Goal: Task Accomplishment & Management: Complete application form

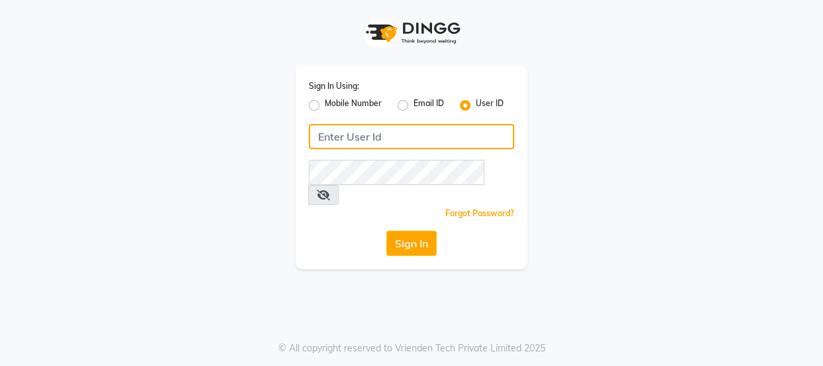
type input "8532836314"
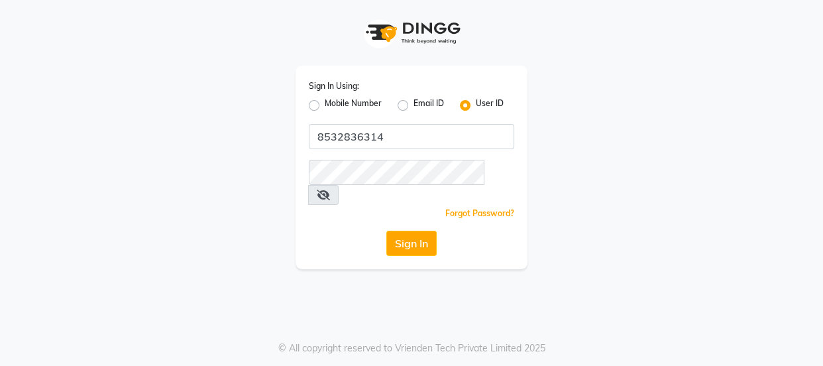
click at [325, 108] on label "Mobile Number" at bounding box center [353, 105] width 57 height 16
click at [325, 106] on input "Mobile Number" at bounding box center [329, 101] width 9 height 9
radio input "true"
radio input "false"
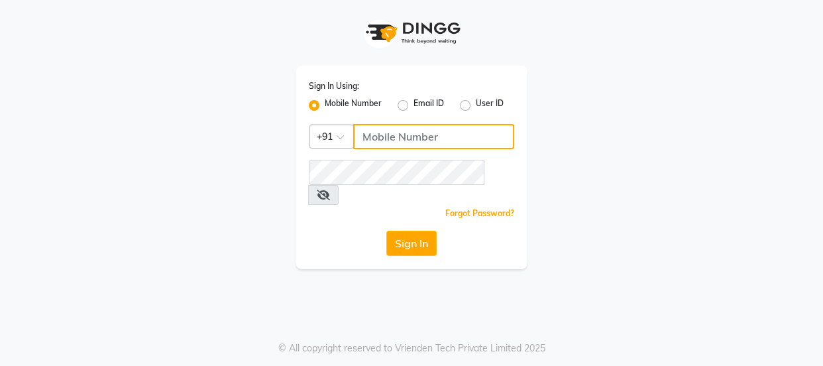
click at [391, 131] on input "Username" at bounding box center [433, 136] width 161 height 25
type input "8532836314"
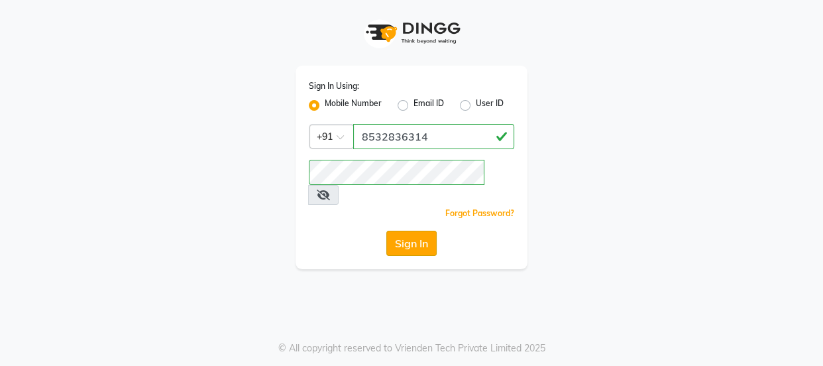
click at [424, 231] on button "Sign In" at bounding box center [412, 243] width 50 height 25
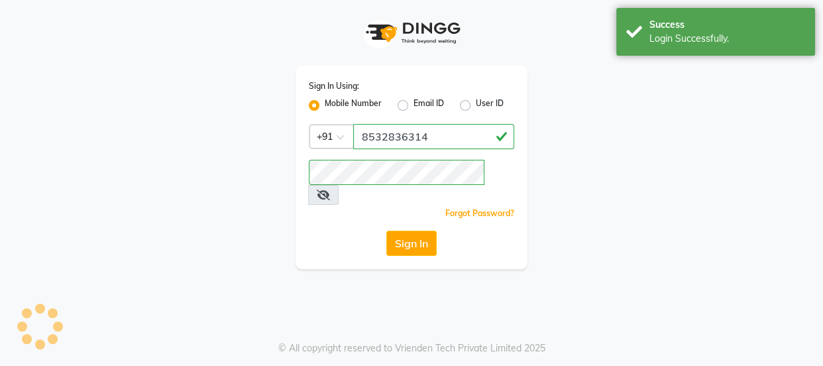
select select "service"
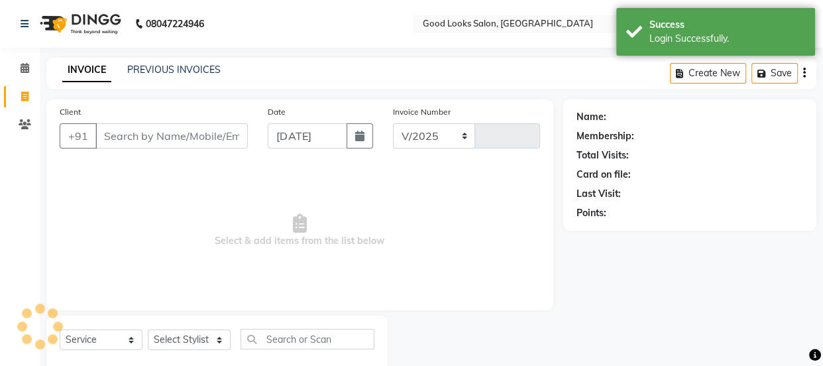
select select "4230"
type input "3857"
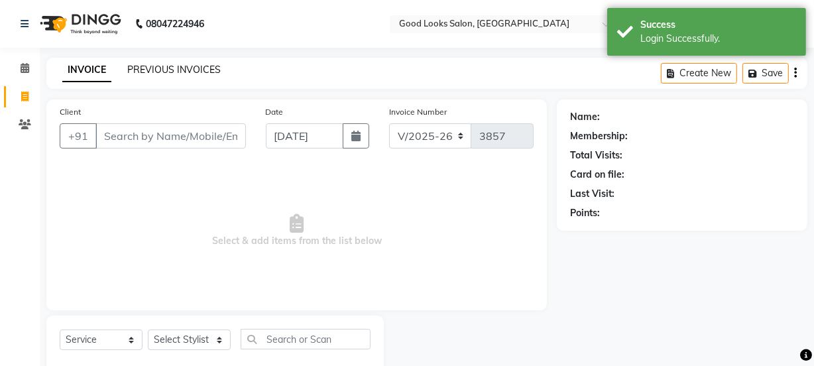
select select "en"
click at [175, 72] on link "PREVIOUS INVOICES" at bounding box center [173, 70] width 93 height 12
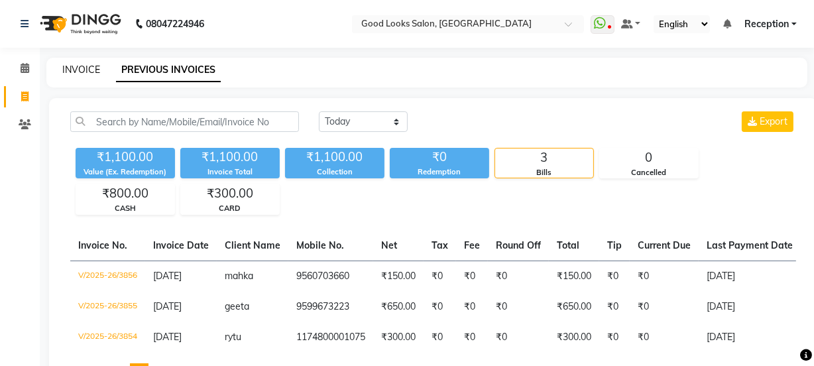
click at [76, 68] on link "INVOICE" at bounding box center [81, 70] width 38 height 12
select select "service"
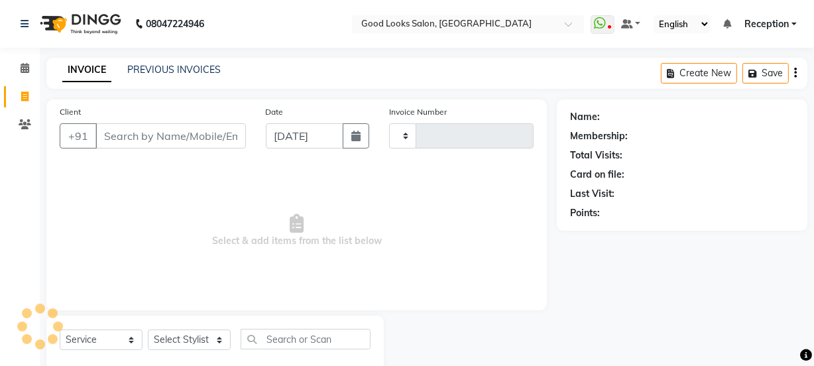
scroll to position [33, 0]
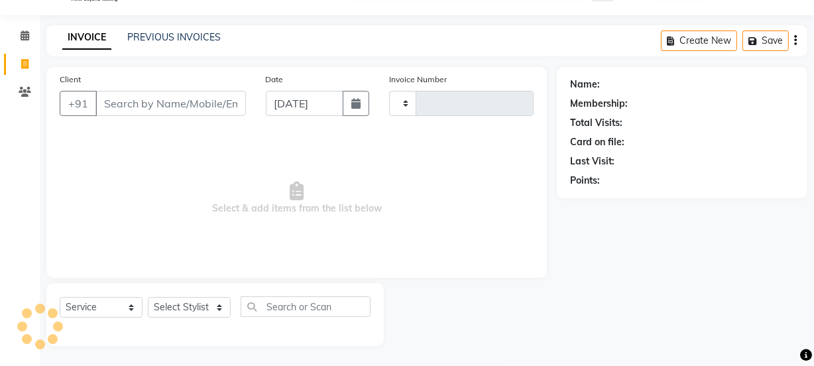
type input "3857"
select select "4230"
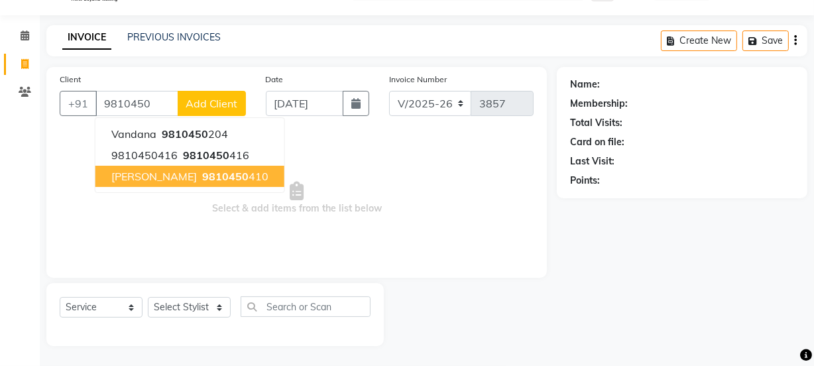
click at [225, 184] on button "[PERSON_NAME] 9810450 410" at bounding box center [189, 176] width 189 height 21
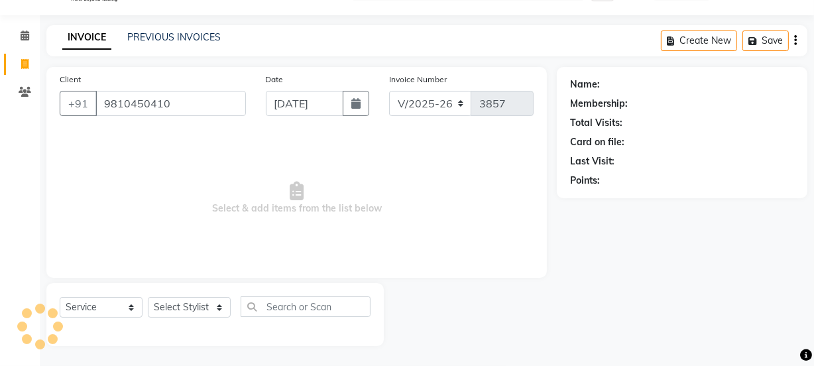
type input "9810450410"
select select "1: Object"
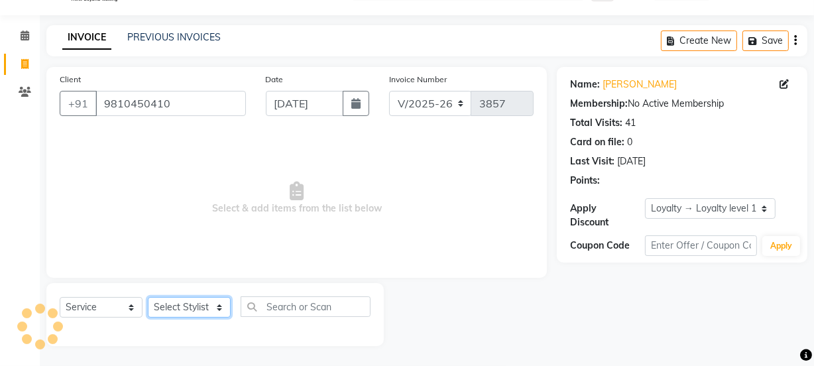
click at [206, 311] on select "Select Stylist [PERSON_NAME] Manager [PERSON_NAME] Pooja [PERSON_NAME] Raman 2 …" at bounding box center [189, 307] width 83 height 21
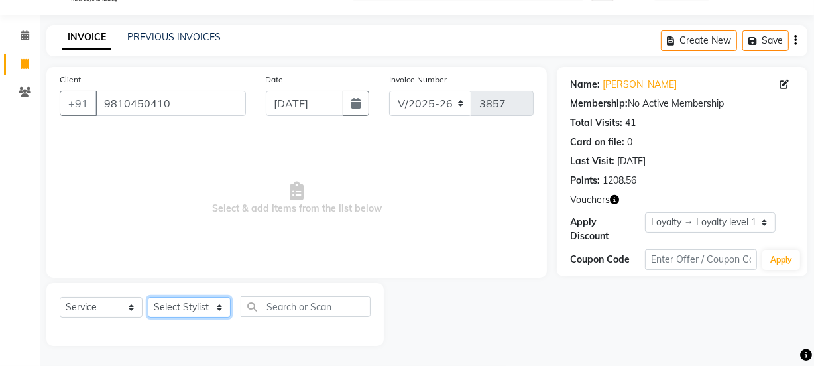
select select "43944"
click at [148, 297] on select "Select Stylist [PERSON_NAME] Manager [PERSON_NAME] Pooja [PERSON_NAME] Raman 2 …" at bounding box center [189, 307] width 83 height 21
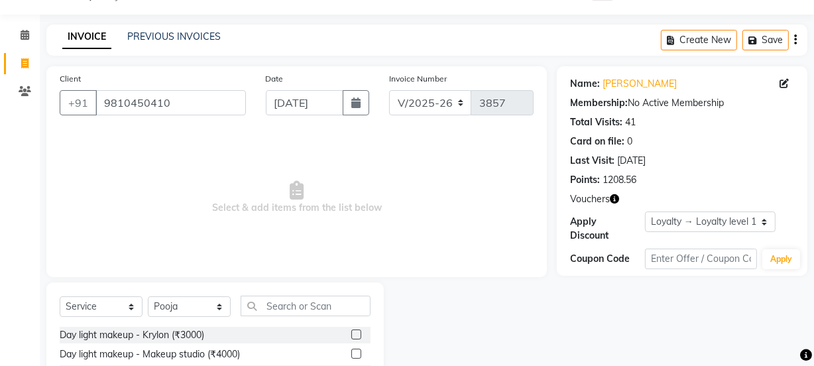
click at [613, 199] on icon "button" at bounding box center [614, 198] width 9 height 9
click at [481, 255] on span "Select & add items from the list below" at bounding box center [297, 197] width 474 height 133
click at [314, 309] on input "text" at bounding box center [306, 306] width 130 height 21
type input "c"
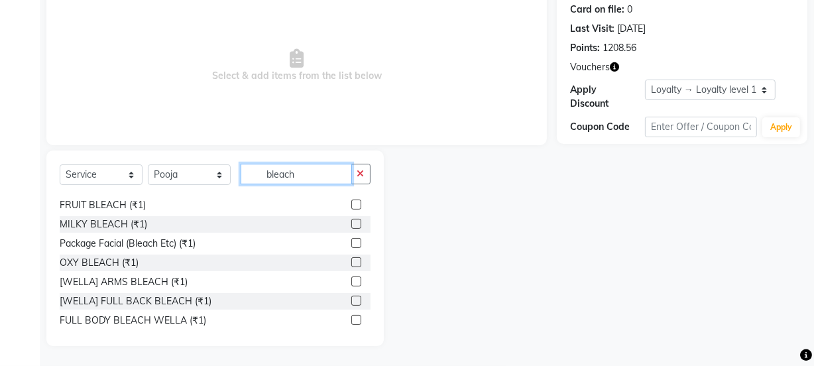
scroll to position [174, 0]
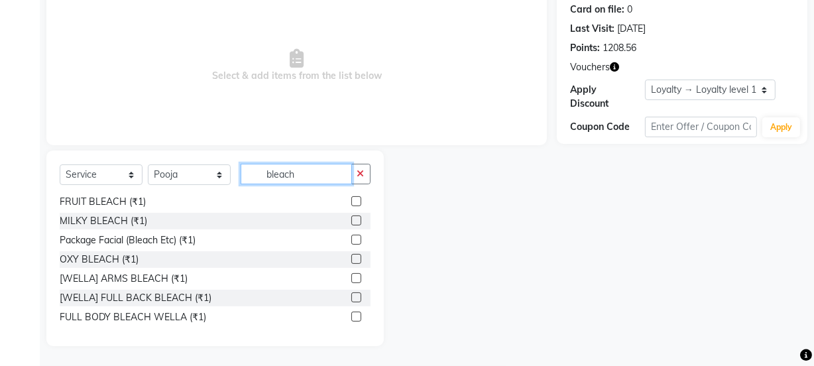
type input "bleach"
click at [351, 255] on label at bounding box center [356, 259] width 10 height 10
click at [351, 255] on input "checkbox" at bounding box center [355, 259] width 9 height 9
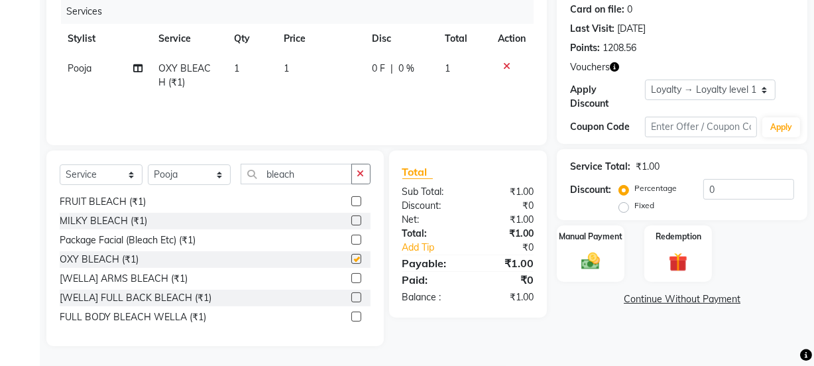
checkbox input "false"
click at [320, 82] on td "1" at bounding box center [320, 76] width 88 height 44
select select "43944"
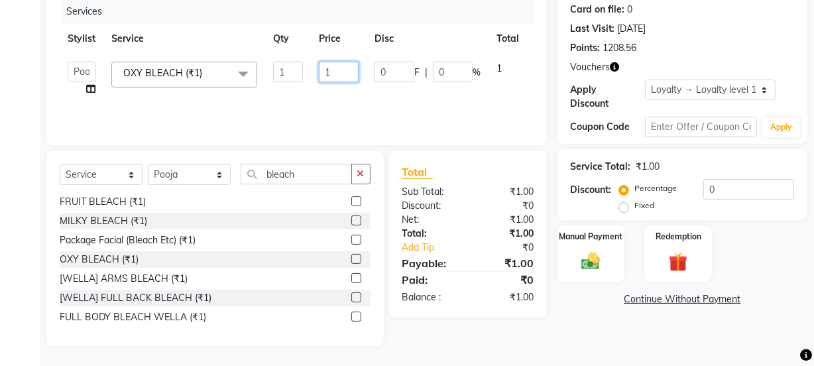
click at [326, 80] on td "1" at bounding box center [339, 79] width 56 height 50
click at [327, 75] on input "1" at bounding box center [339, 72] width 40 height 21
type input "400"
click at [357, 171] on icon "button" at bounding box center [360, 173] width 7 height 9
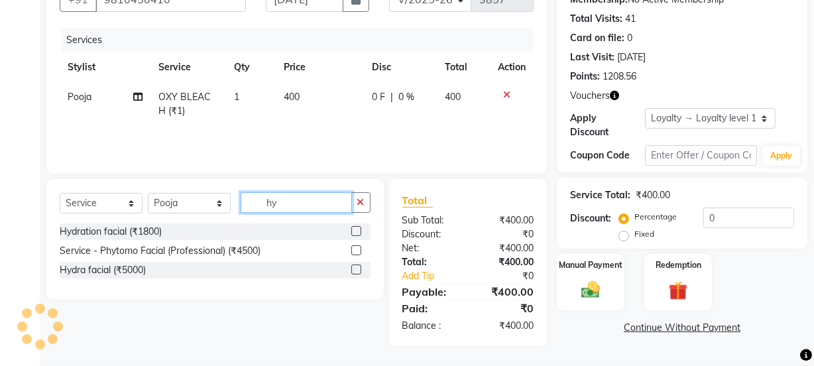
scroll to position [0, 0]
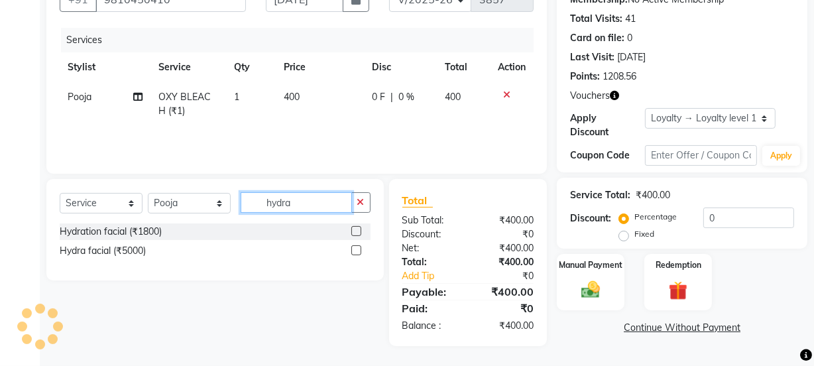
type input "hydra"
click at [359, 252] on label at bounding box center [356, 250] width 10 height 10
click at [359, 252] on input "checkbox" at bounding box center [355, 251] width 9 height 9
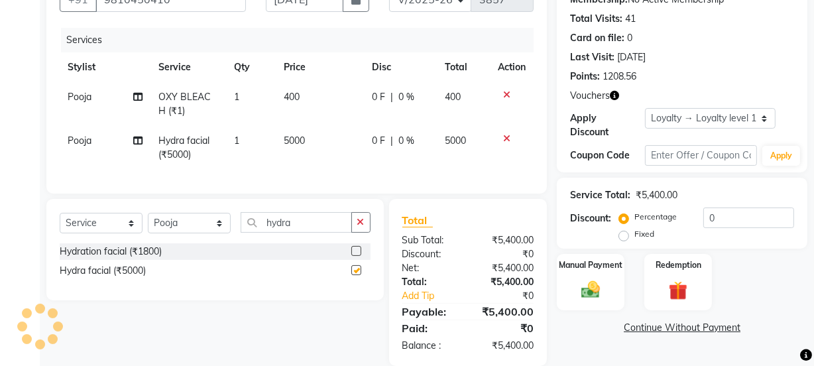
checkbox input "false"
click at [335, 147] on td "5000" at bounding box center [320, 148] width 88 height 44
select select "43944"
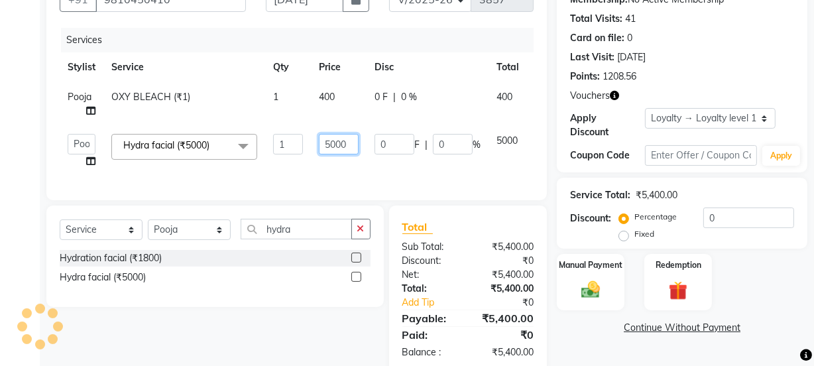
drag, startPoint x: 347, startPoint y: 138, endPoint x: 311, endPoint y: 139, distance: 36.5
click at [311, 139] on td "5000" at bounding box center [339, 151] width 56 height 50
type input "1500"
click at [335, 173] on div "Services Stylist Service Qty Price Disc Total Action Pooja OXY BLEACH (₹1) 1 40…" at bounding box center [297, 107] width 474 height 159
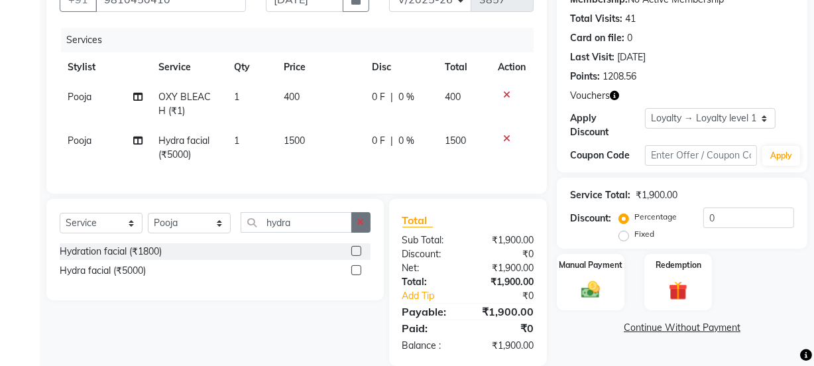
click at [359, 233] on button "button" at bounding box center [360, 222] width 19 height 21
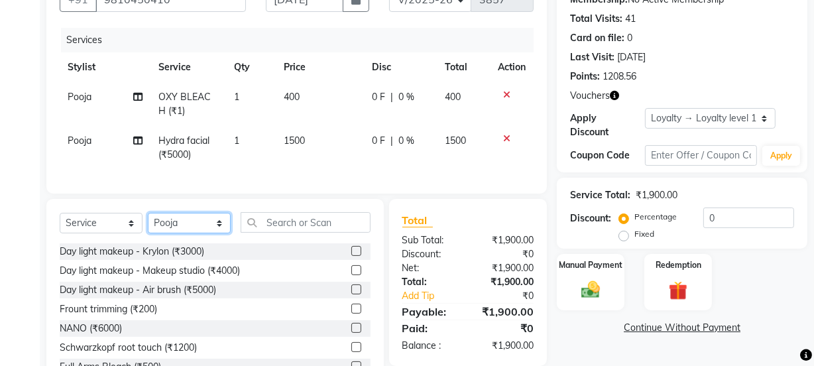
click at [188, 233] on select "Select Stylist [PERSON_NAME] Manager [PERSON_NAME] Pooja [PERSON_NAME] Raman 2 …" at bounding box center [189, 223] width 83 height 21
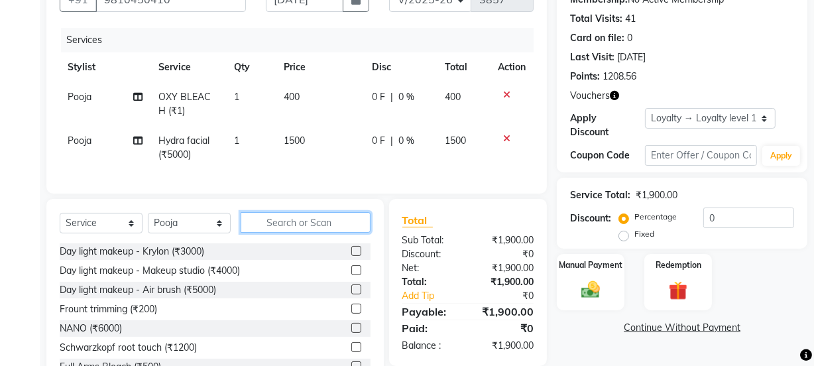
click at [288, 232] on input "text" at bounding box center [306, 222] width 130 height 21
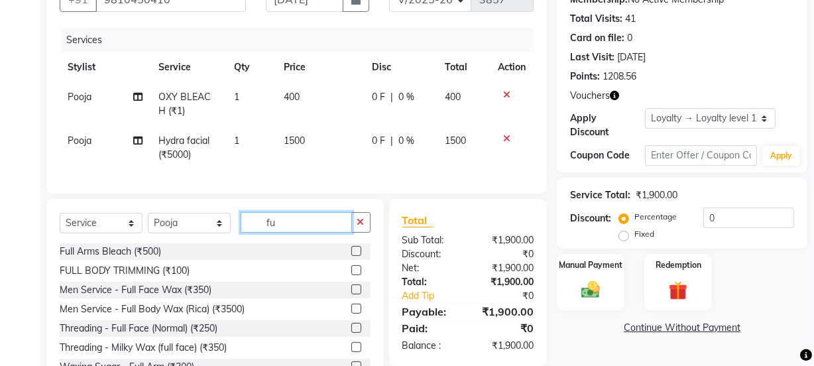
type input "f"
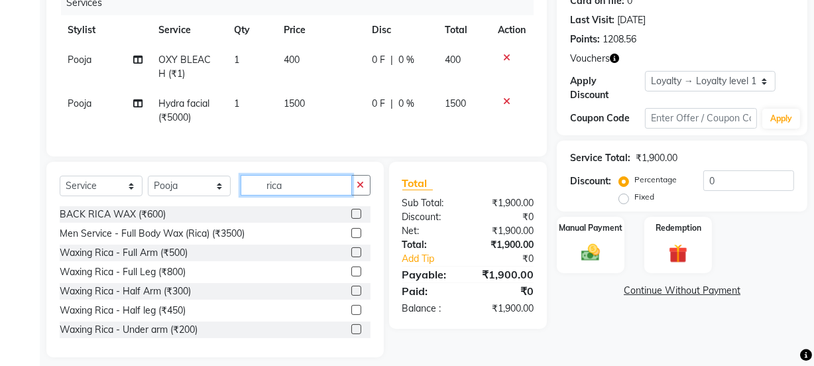
scroll to position [194, 0]
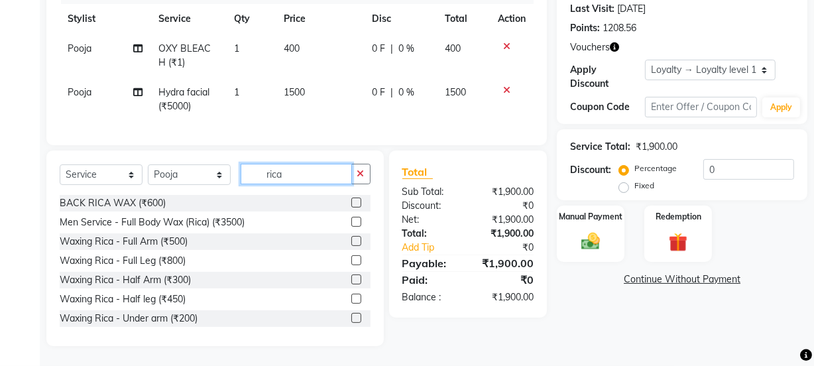
type input "rica"
click at [351, 239] on label at bounding box center [356, 241] width 10 height 10
click at [351, 239] on input "checkbox" at bounding box center [355, 241] width 9 height 9
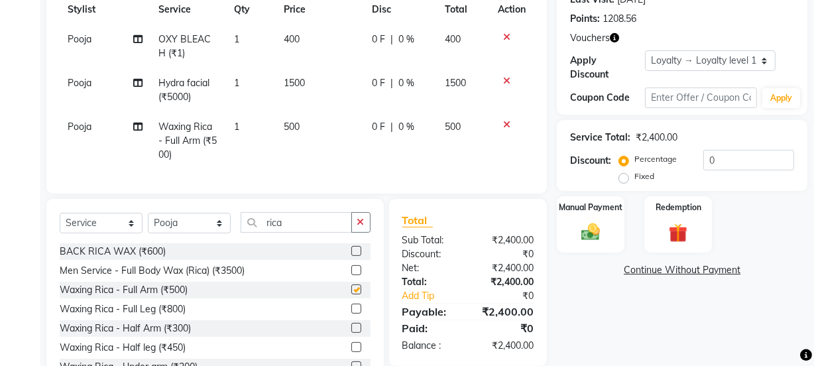
checkbox input "false"
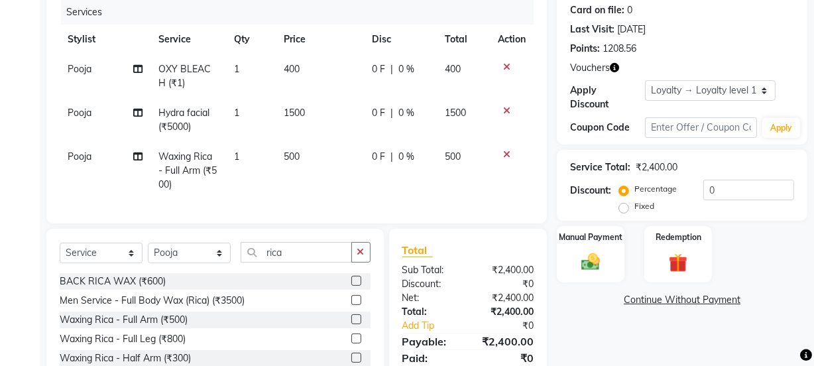
scroll to position [252, 0]
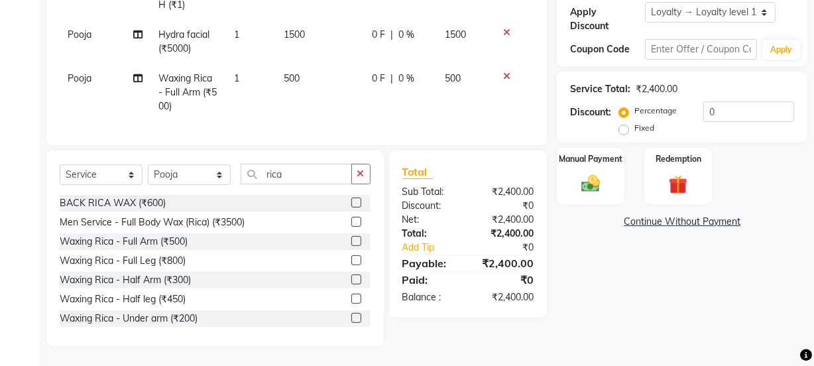
click at [351, 299] on label at bounding box center [356, 299] width 10 height 10
click at [351, 299] on input "checkbox" at bounding box center [355, 299] width 9 height 9
checkbox input "true"
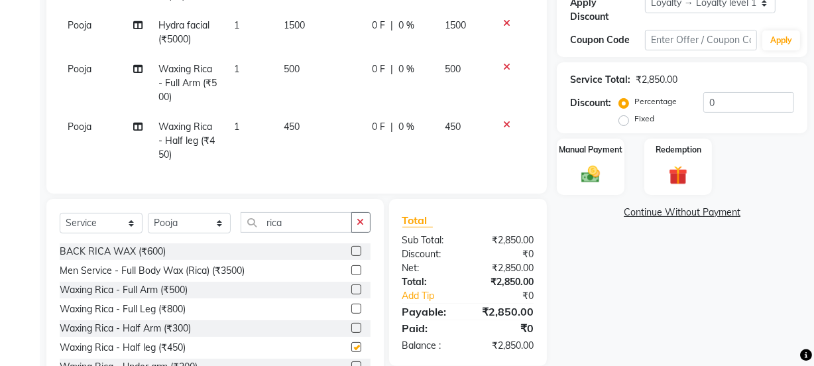
click at [335, 141] on td "450" at bounding box center [320, 141] width 88 height 58
select select "43944"
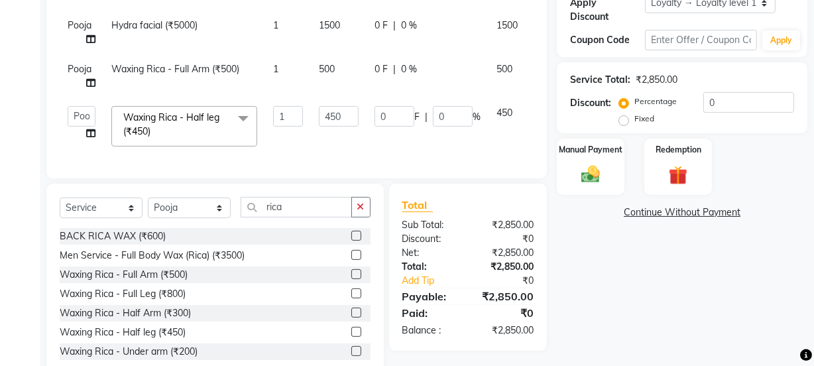
checkbox input "false"
drag, startPoint x: 331, startPoint y: 119, endPoint x: 302, endPoint y: 108, distance: 30.7
click at [302, 108] on tr "[PERSON_NAME] Manager [PERSON_NAME] [PERSON_NAME] Raman 2 Reception [PERSON_NAM…" at bounding box center [315, 126] width 511 height 56
click at [351, 125] on input "50" at bounding box center [339, 116] width 40 height 21
type input "500"
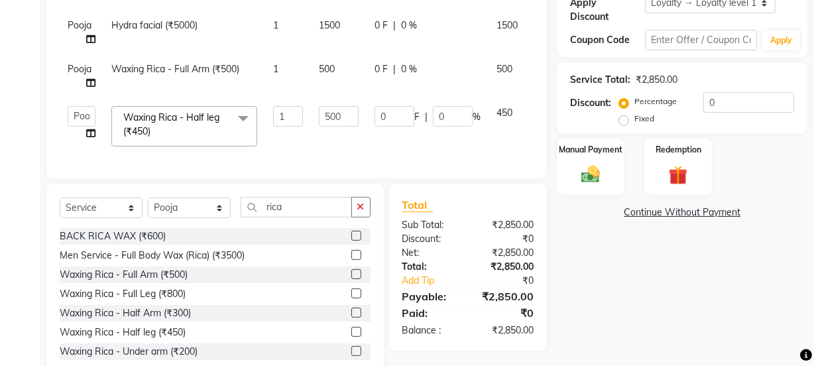
click at [351, 133] on td "500" at bounding box center [339, 126] width 56 height 56
select select "43944"
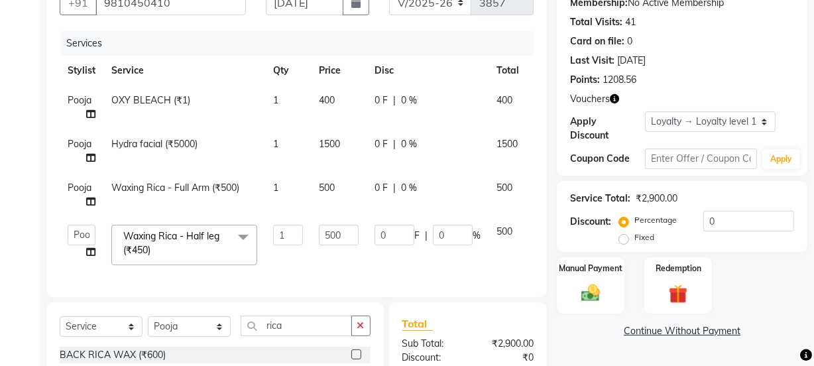
scroll to position [113, 0]
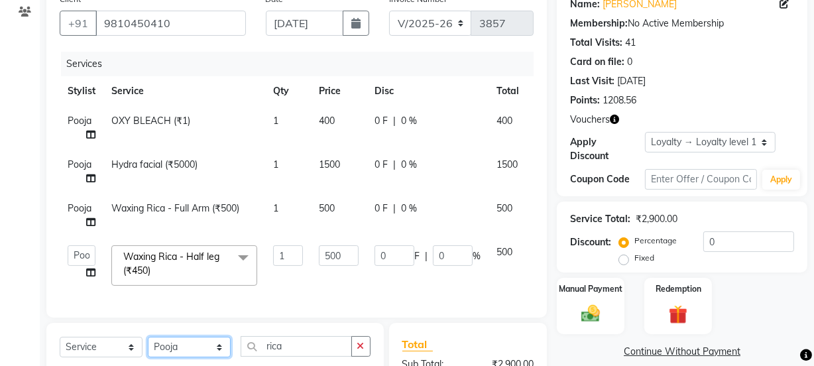
click at [172, 351] on select "Select Stylist [PERSON_NAME] Manager [PERSON_NAME] Pooja [PERSON_NAME] Raman 2 …" at bounding box center [189, 347] width 83 height 21
select select "22725"
click at [148, 345] on select "Select Stylist [PERSON_NAME] Manager [PERSON_NAME] Pooja [PERSON_NAME] Raman 2 …" at bounding box center [189, 347] width 83 height 21
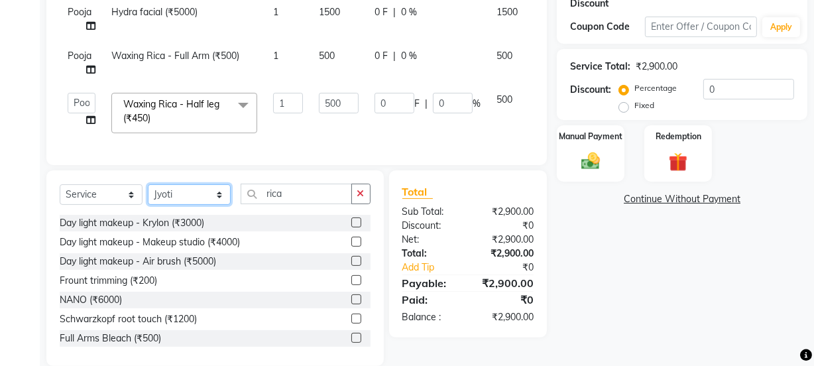
scroll to position [294, 0]
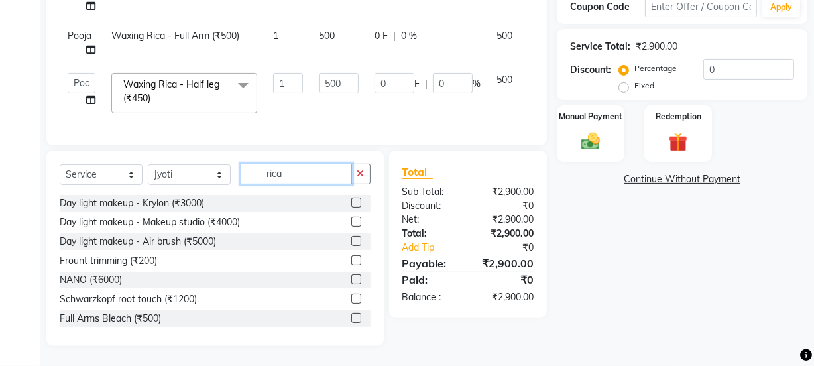
drag, startPoint x: 273, startPoint y: 172, endPoint x: 233, endPoint y: 165, distance: 41.1
click at [233, 165] on div "Select Service Product Membership Package Voucher Prepaid Gift Card Select Styl…" at bounding box center [215, 179] width 311 height 31
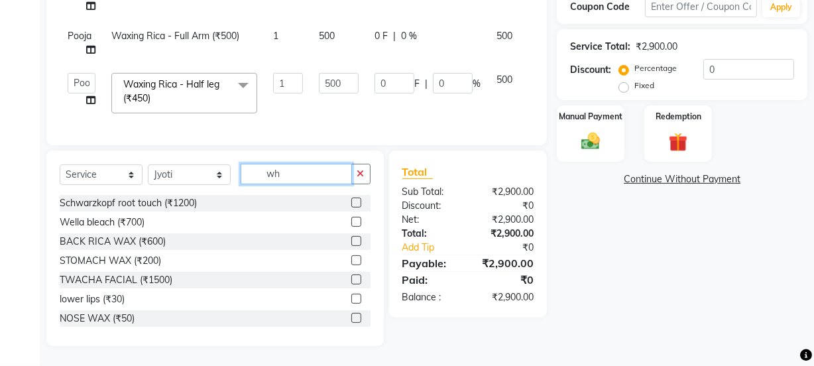
scroll to position [265, 0]
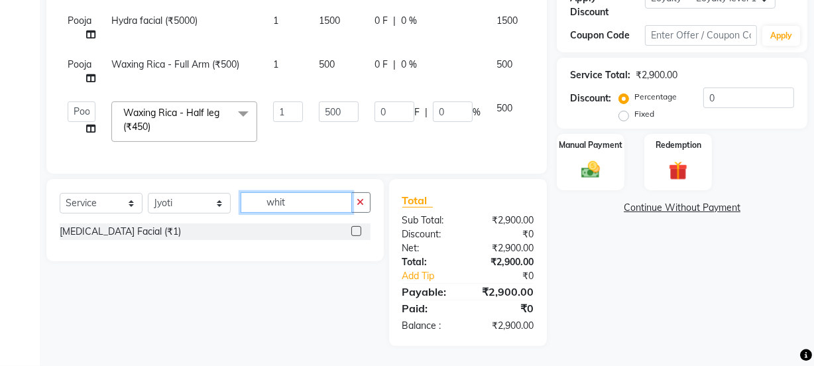
type input "whit"
click at [355, 233] on label at bounding box center [356, 231] width 10 height 10
click at [355, 233] on input "checkbox" at bounding box center [355, 231] width 9 height 9
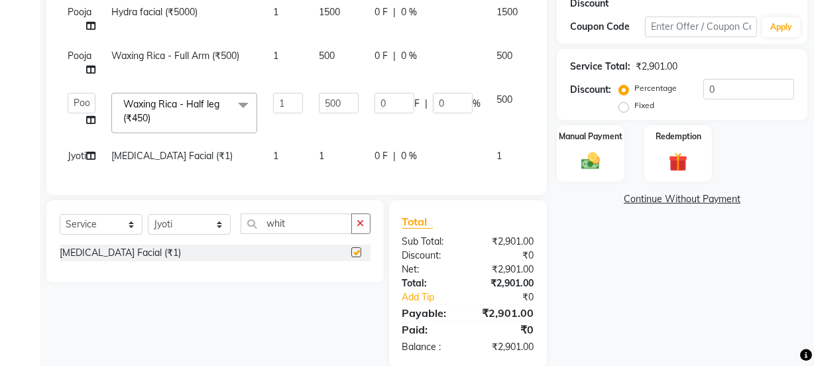
checkbox input "false"
click at [353, 158] on td "1" at bounding box center [339, 156] width 56 height 30
select select "22725"
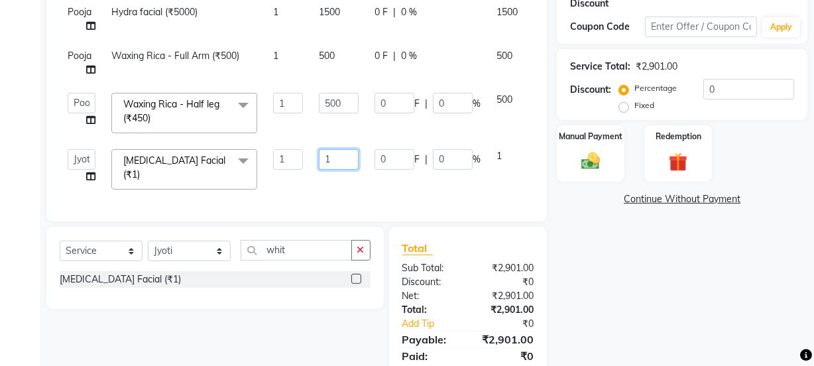
click at [355, 158] on input "1" at bounding box center [339, 159] width 40 height 21
type input "1100"
click at [355, 182] on td "1100" at bounding box center [339, 169] width 56 height 56
select select "22725"
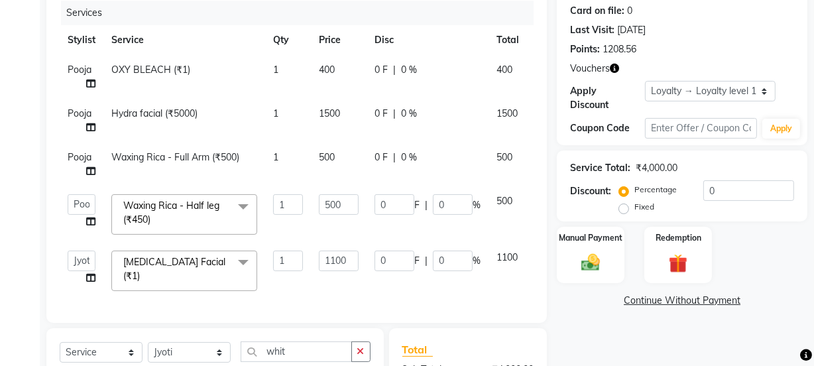
scroll to position [135, 0]
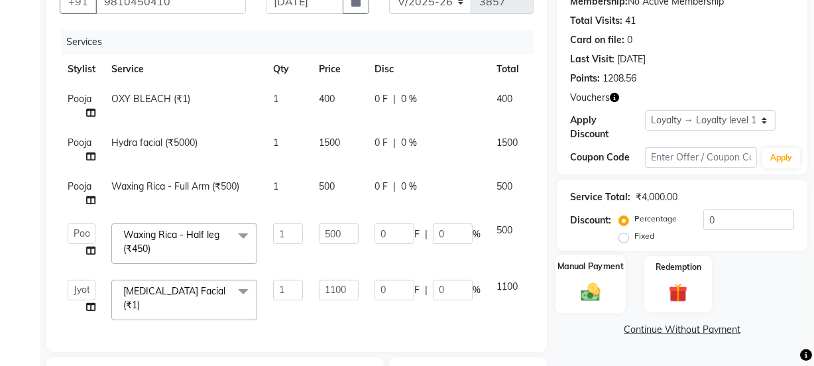
click at [578, 265] on label "Manual Payment" at bounding box center [591, 266] width 66 height 13
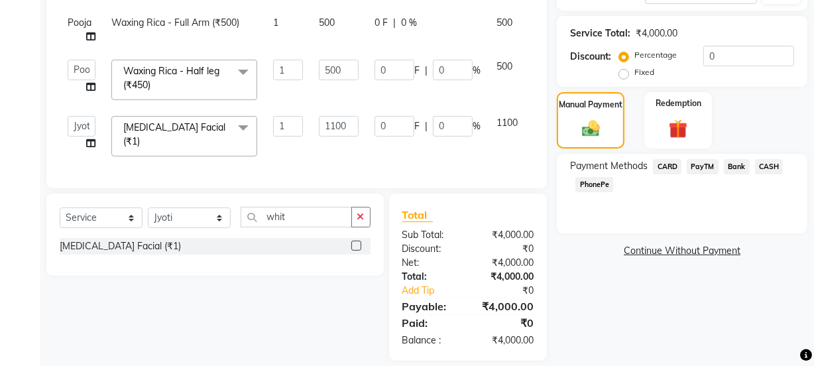
scroll to position [316, 0]
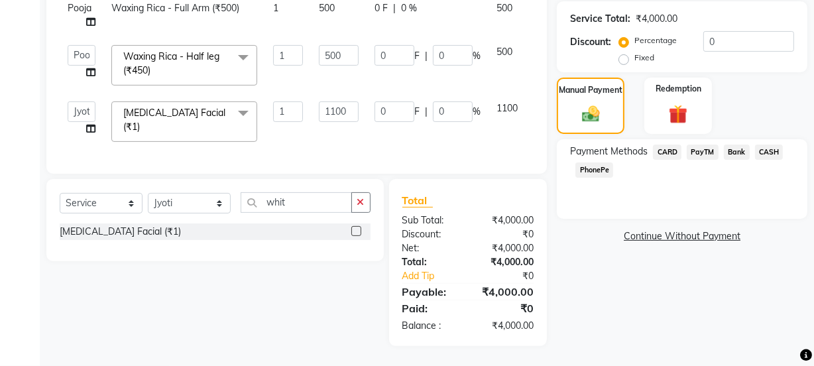
click at [697, 145] on span "PayTM" at bounding box center [703, 152] width 32 height 15
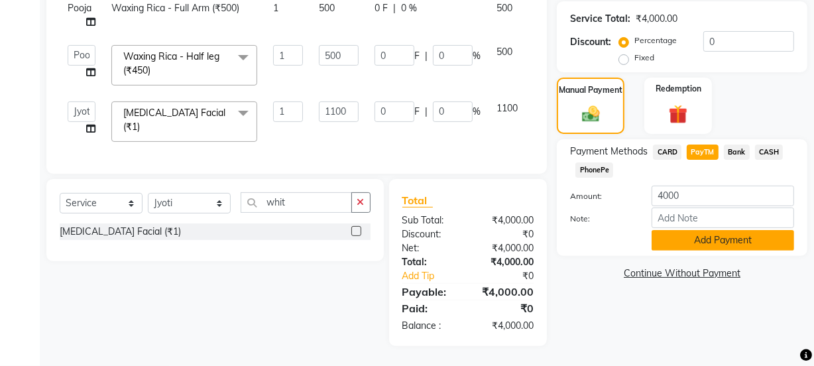
click at [693, 230] on button "Add Payment" at bounding box center [723, 240] width 143 height 21
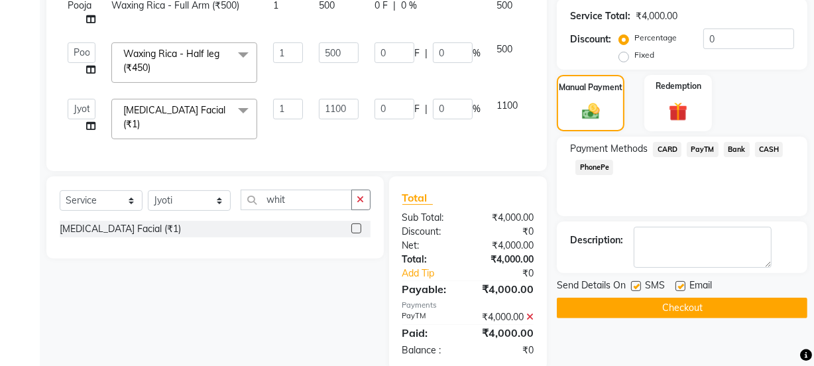
scroll to position [436, 0]
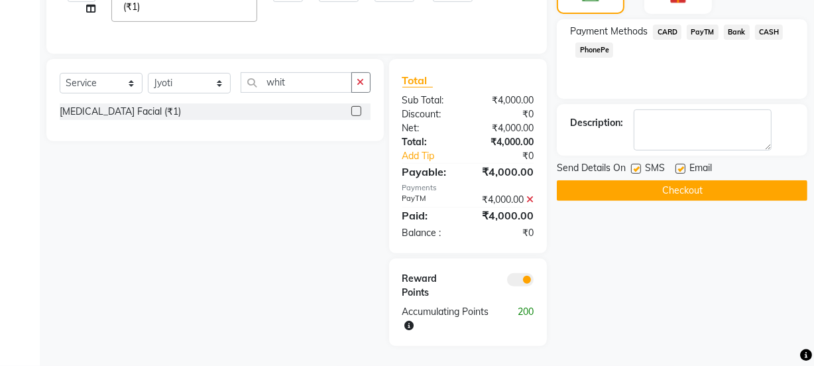
click at [682, 164] on label at bounding box center [681, 169] width 10 height 10
click at [682, 165] on input "checkbox" at bounding box center [680, 169] width 9 height 9
checkbox input "false"
click at [630, 161] on div "Send Details On SMS Email" at bounding box center [682, 169] width 251 height 17
click at [634, 164] on label at bounding box center [636, 169] width 10 height 10
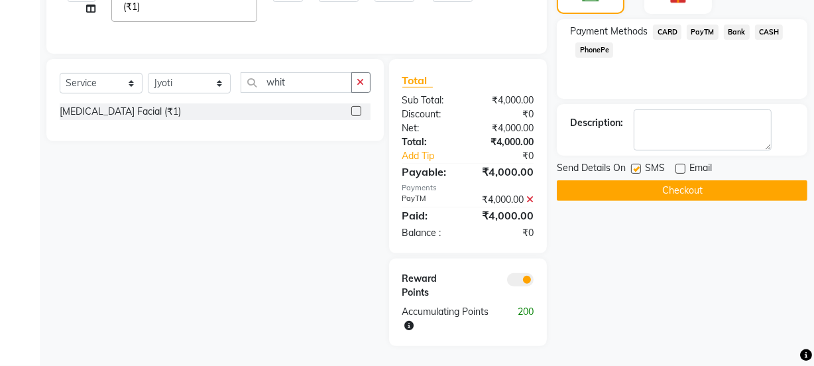
click at [634, 165] on input "checkbox" at bounding box center [635, 169] width 9 height 9
checkbox input "false"
click at [647, 180] on button "Checkout" at bounding box center [682, 190] width 251 height 21
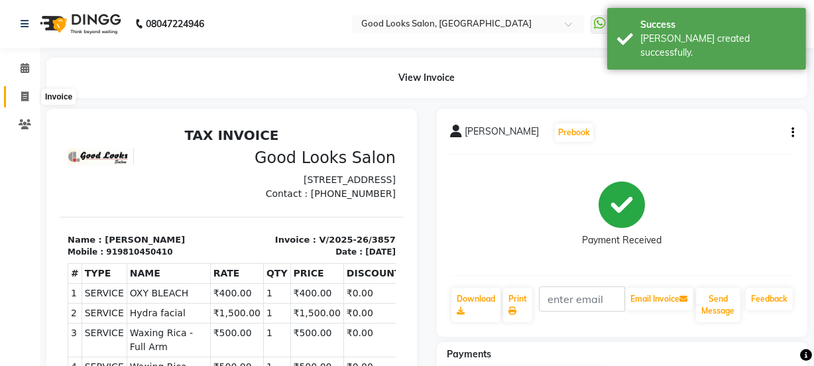
click at [26, 99] on icon at bounding box center [24, 96] width 7 height 10
select select "service"
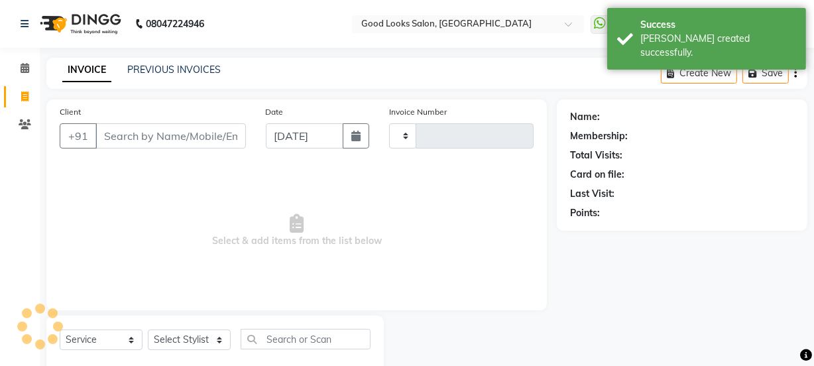
type input "3858"
select select "4230"
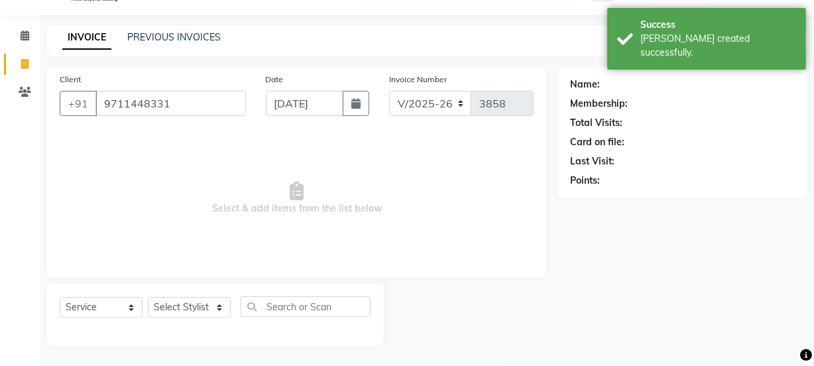
type input "9711448331"
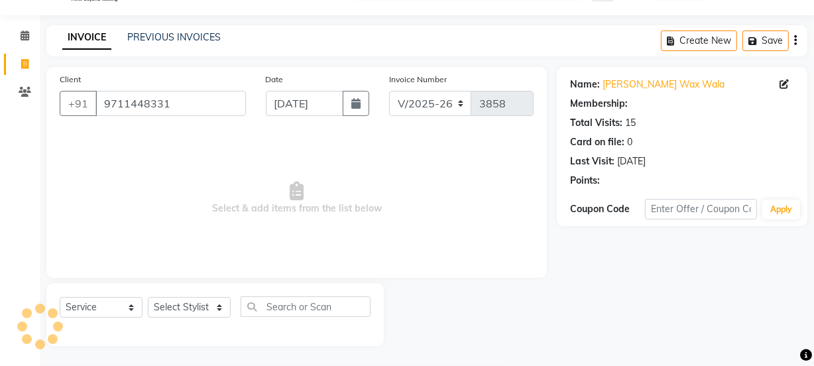
select select "1: Object"
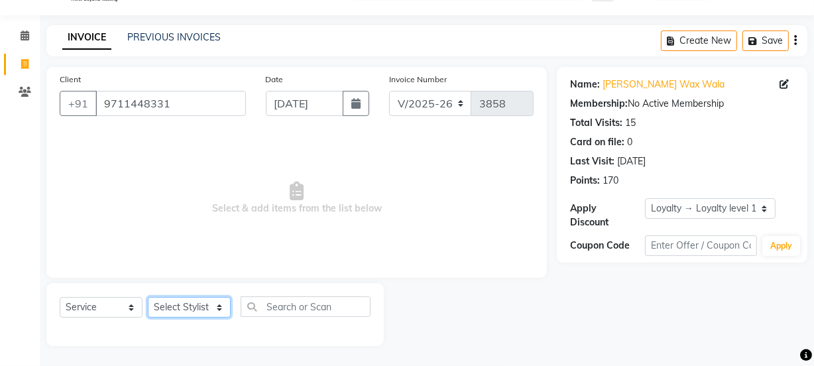
click at [188, 310] on select "Select Stylist [PERSON_NAME] Manager [PERSON_NAME] Pooja [PERSON_NAME] Raman 2 …" at bounding box center [189, 307] width 83 height 21
click at [619, 92] on div "Name: [PERSON_NAME] Wala Membership: No Active Membership Total Visits: 15 Card…" at bounding box center [682, 129] width 224 height 115
click at [619, 88] on link "[PERSON_NAME] Wax Wala" at bounding box center [664, 85] width 122 height 14
click at [196, 304] on select "Select Stylist [PERSON_NAME] Manager [PERSON_NAME] Pooja [PERSON_NAME] Raman 2 …" at bounding box center [189, 307] width 83 height 21
click at [148, 297] on select "Select Stylist [PERSON_NAME] Manager [PERSON_NAME] Pooja [PERSON_NAME] Raman 2 …" at bounding box center [189, 307] width 83 height 21
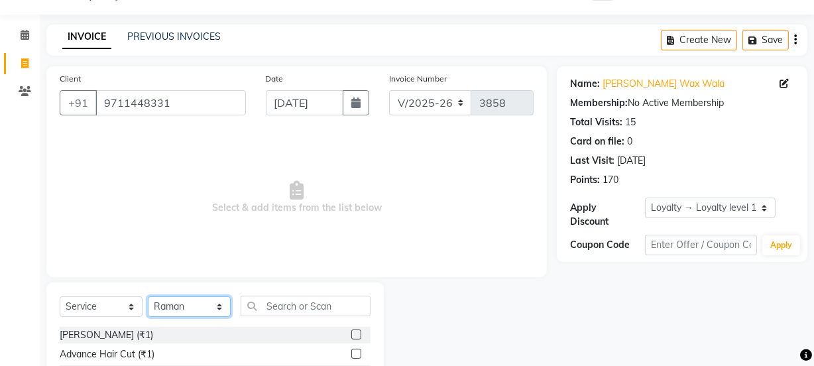
click at [190, 304] on select "Select Stylist [PERSON_NAME] Manager [PERSON_NAME] Pooja [PERSON_NAME] Raman 2 …" at bounding box center [189, 306] width 83 height 21
select select "43944"
click at [148, 296] on select "Select Stylist [PERSON_NAME] Manager [PERSON_NAME] Pooja [PERSON_NAME] Raman 2 …" at bounding box center [189, 306] width 83 height 21
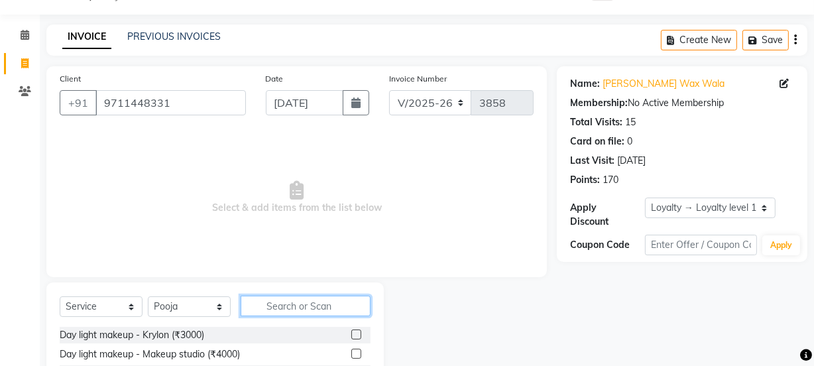
click at [269, 310] on input "text" at bounding box center [306, 306] width 130 height 21
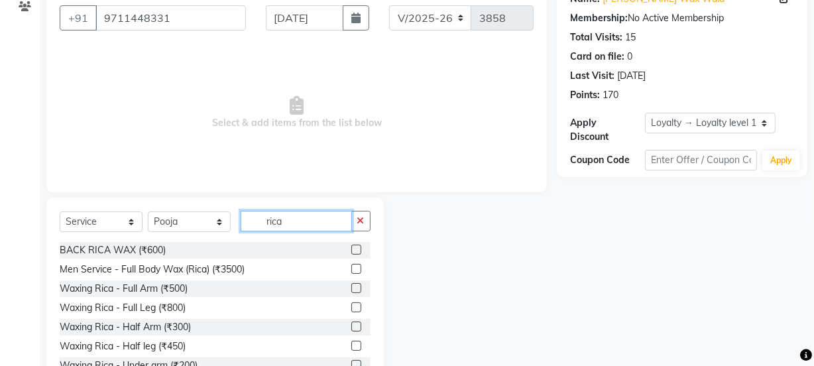
scroll to position [166, 0]
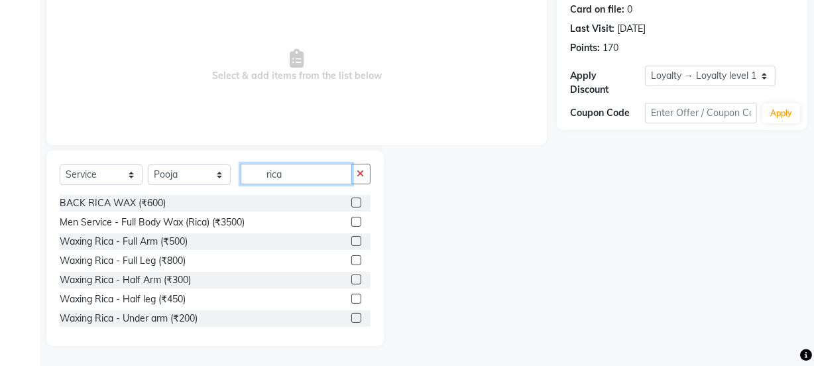
type input "rica"
drag, startPoint x: 348, startPoint y: 241, endPoint x: 370, endPoint y: 237, distance: 22.4
click at [351, 240] on label at bounding box center [356, 241] width 10 height 10
click at [351, 240] on input "checkbox" at bounding box center [355, 241] width 9 height 9
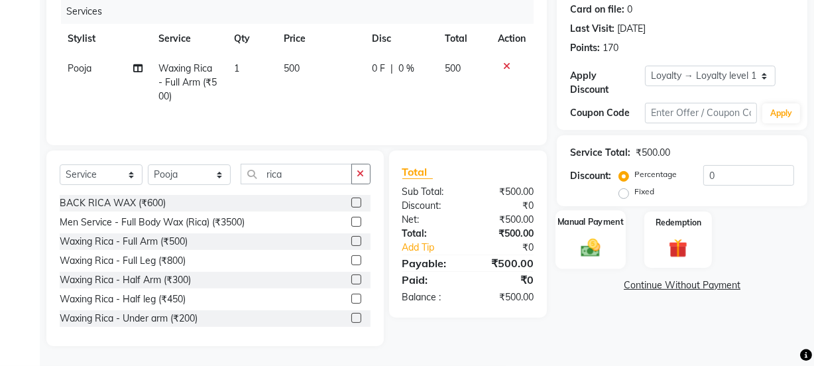
checkbox input "false"
click at [595, 236] on div "Manual Payment" at bounding box center [591, 239] width 70 height 59
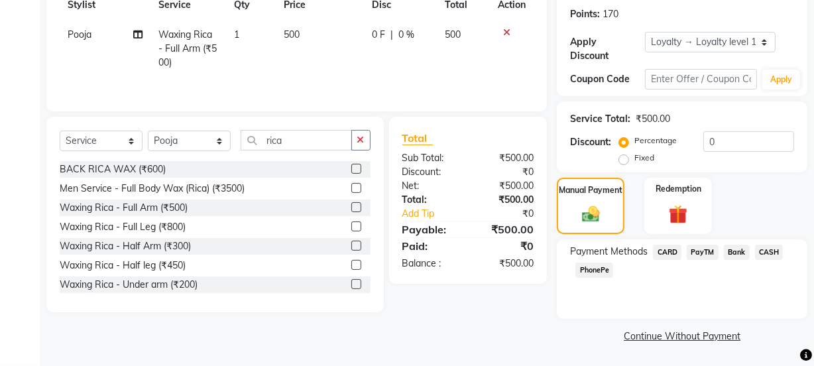
click at [693, 252] on span "PayTM" at bounding box center [703, 252] width 32 height 15
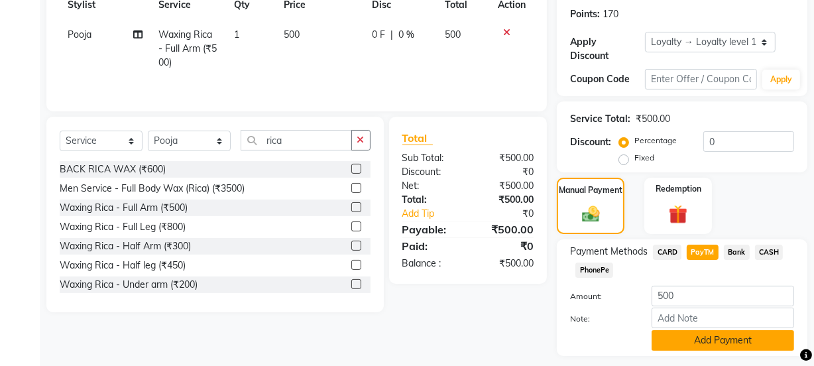
click at [678, 335] on button "Add Payment" at bounding box center [723, 340] width 143 height 21
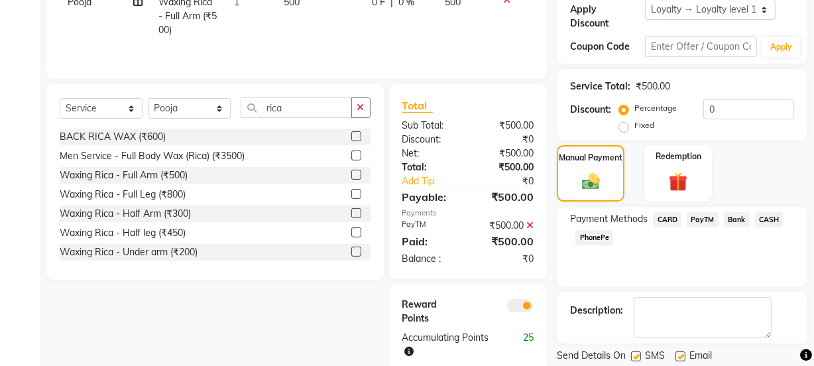
scroll to position [273, 0]
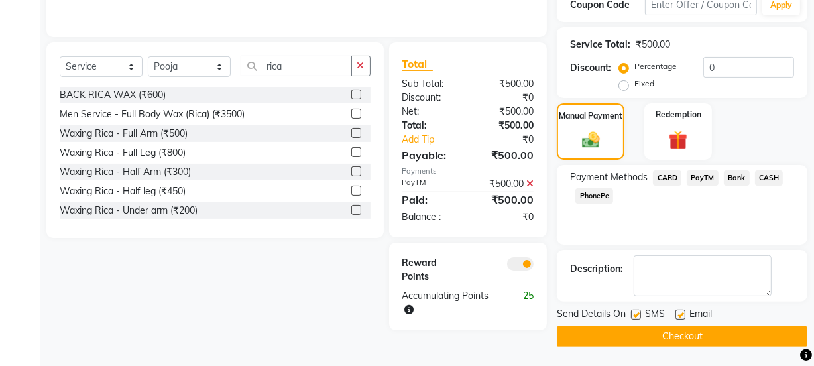
click at [688, 311] on div "Email" at bounding box center [699, 315] width 47 height 17
click at [676, 313] on label at bounding box center [681, 315] width 10 height 10
click at [676, 313] on input "checkbox" at bounding box center [680, 315] width 9 height 9
checkbox input "false"
click at [642, 314] on div "SMS" at bounding box center [653, 315] width 44 height 17
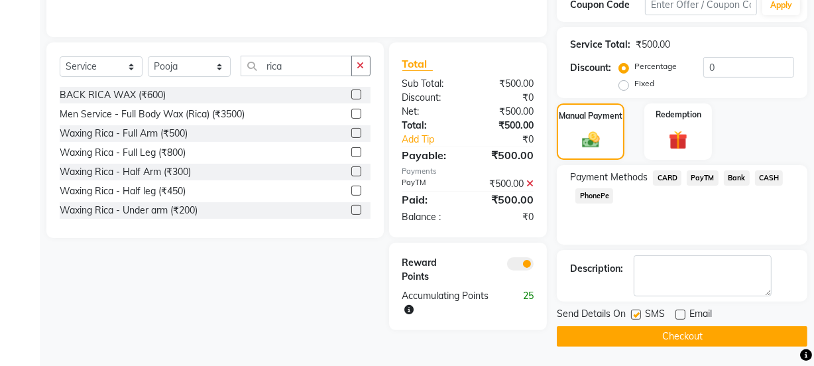
click at [626, 312] on span "Send Details On" at bounding box center [591, 315] width 69 height 17
click at [638, 314] on label at bounding box center [636, 315] width 10 height 10
click at [638, 314] on input "checkbox" at bounding box center [635, 315] width 9 height 9
checkbox input "false"
click at [640, 330] on button "Checkout" at bounding box center [682, 336] width 251 height 21
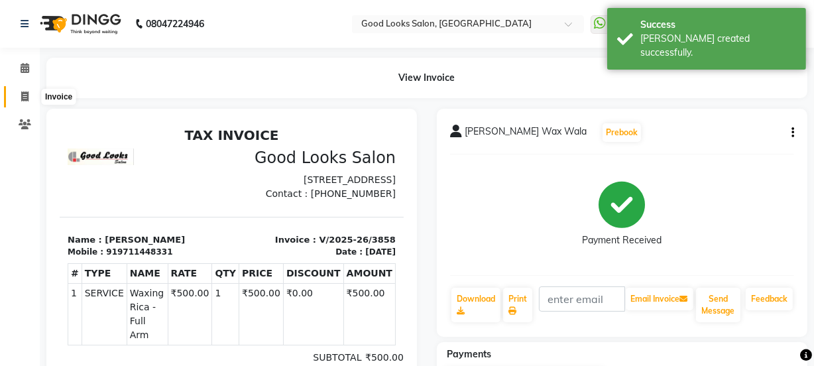
click at [28, 92] on icon at bounding box center [24, 96] width 7 height 10
select select "service"
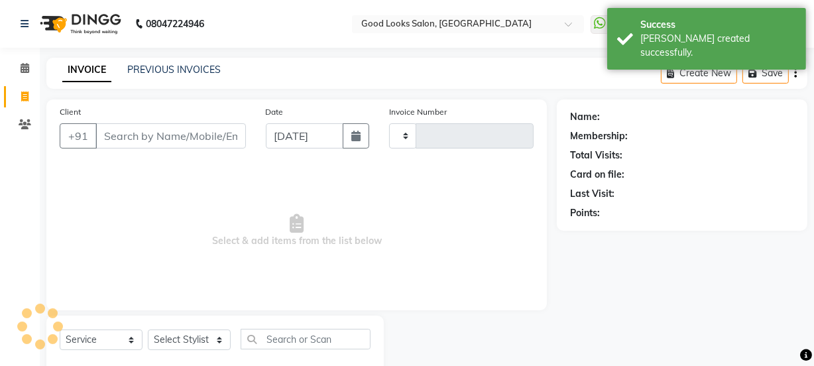
scroll to position [33, 0]
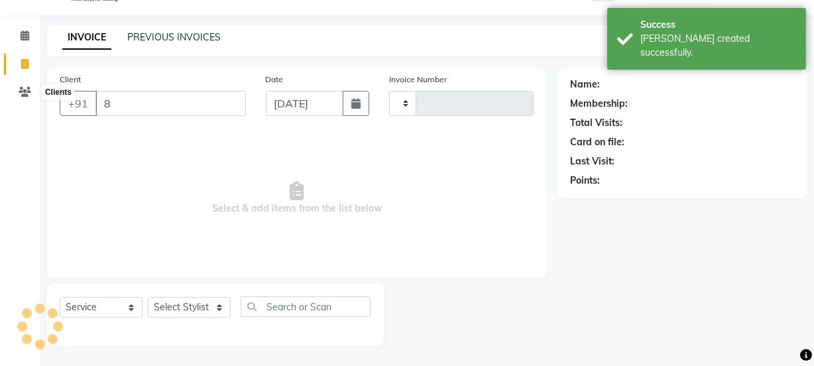
type input "85"
type input "3859"
select select "4230"
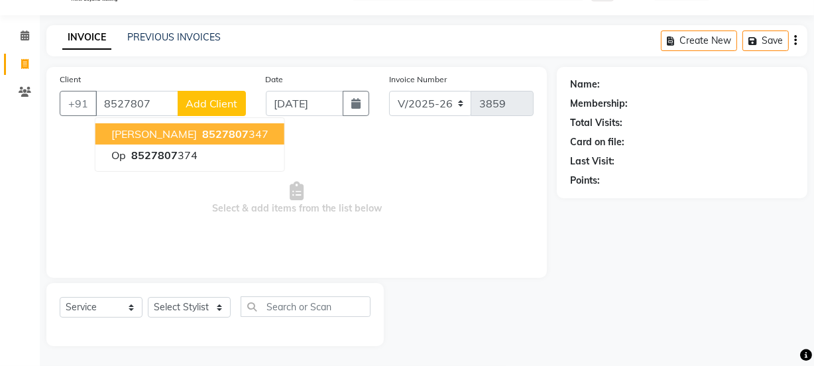
click at [202, 127] on span "8527807" at bounding box center [225, 133] width 46 height 13
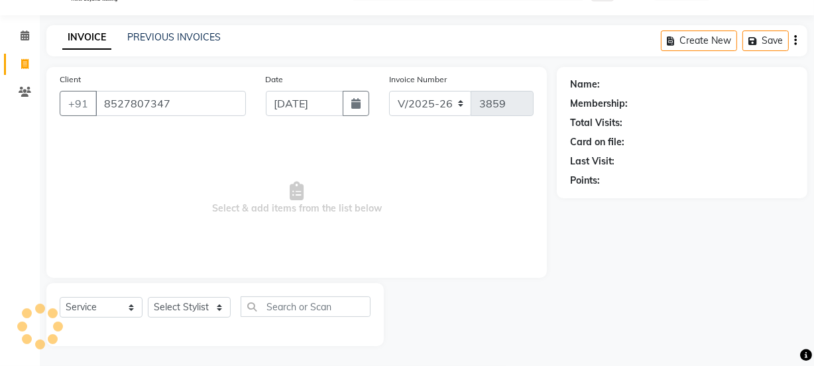
type input "8527807347"
select select "1: Object"
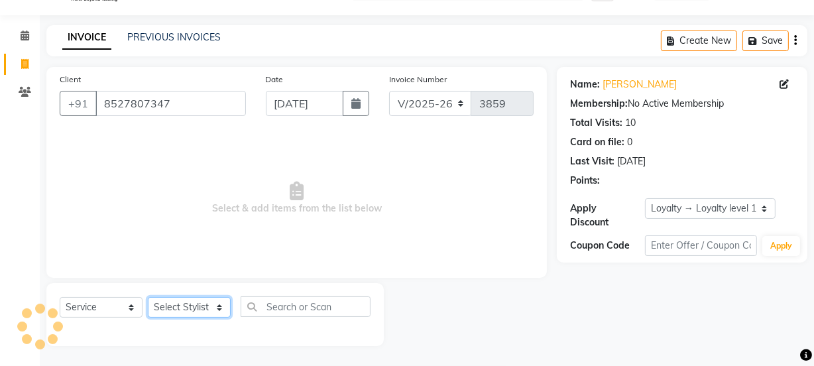
click at [194, 311] on select "Select Stylist [PERSON_NAME] Manager [PERSON_NAME] Pooja [PERSON_NAME] Raman 2 …" at bounding box center [189, 307] width 83 height 21
select select "89147"
click at [148, 297] on select "Select Stylist [PERSON_NAME] Manager [PERSON_NAME] Pooja [PERSON_NAME] Raman 2 …" at bounding box center [189, 307] width 83 height 21
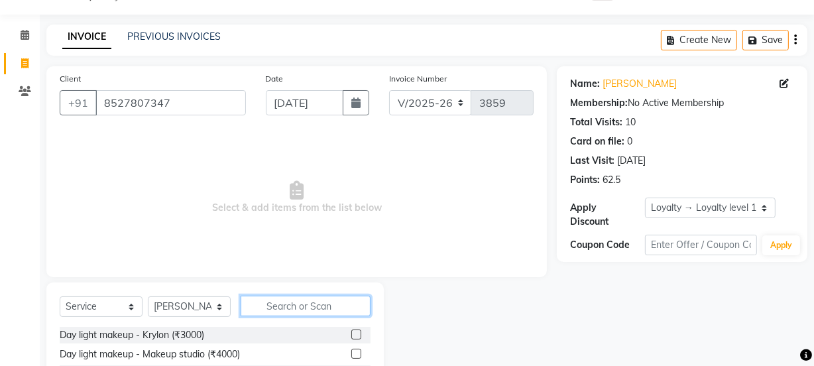
click at [306, 304] on input "text" at bounding box center [306, 306] width 130 height 21
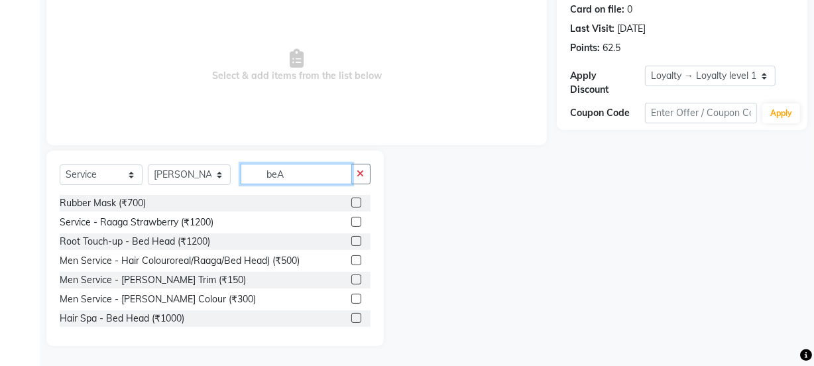
scroll to position [109, 0]
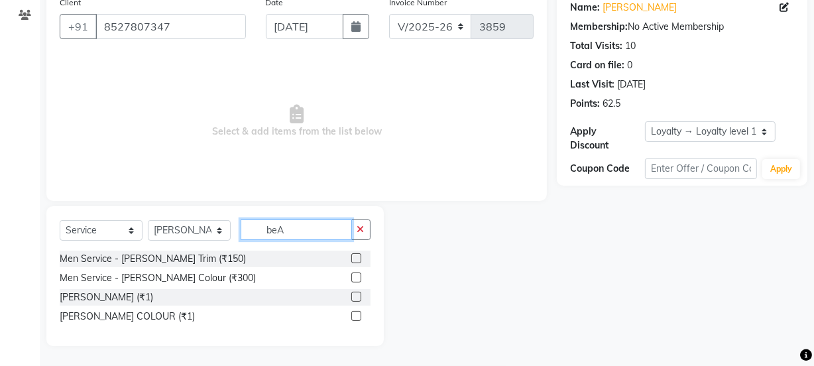
type input "beA"
click at [355, 254] on label at bounding box center [356, 258] width 10 height 10
click at [355, 255] on input "checkbox" at bounding box center [355, 259] width 9 height 9
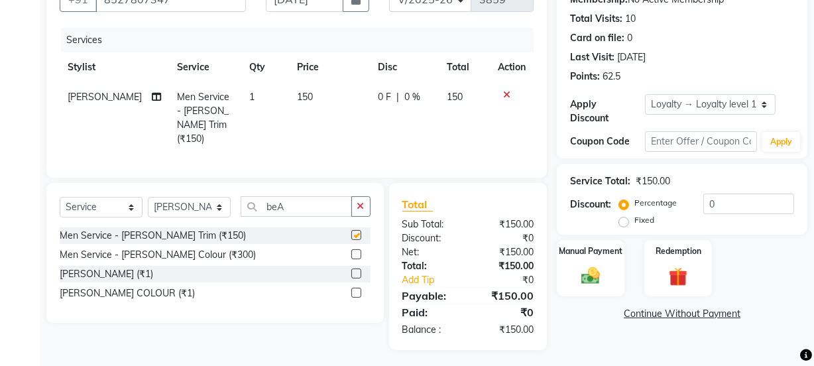
checkbox input "false"
click at [609, 255] on label "Manual Payment" at bounding box center [591, 250] width 66 height 13
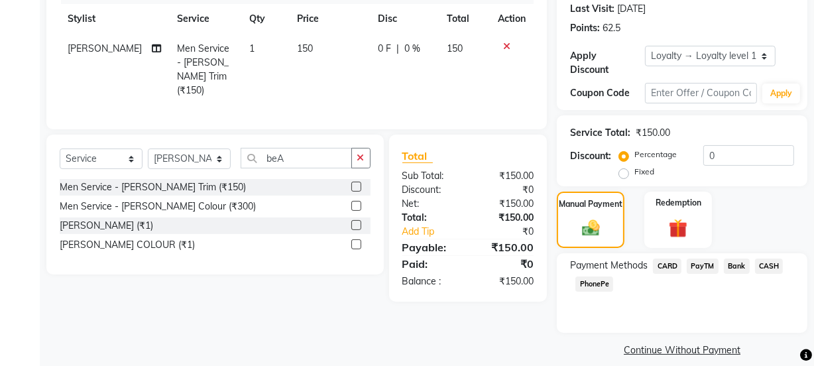
scroll to position [199, 0]
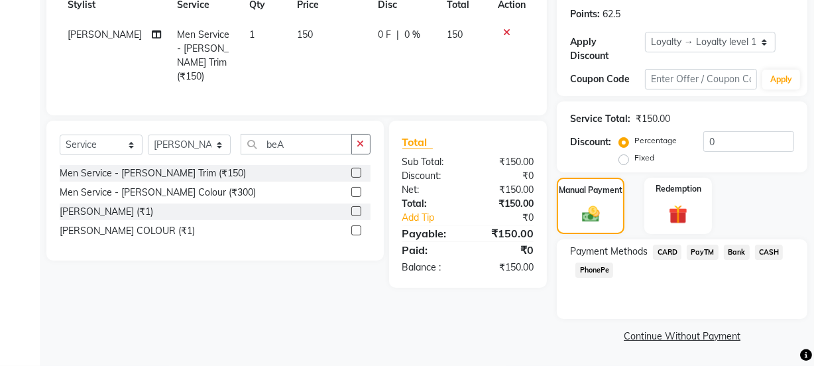
click at [707, 256] on span "PayTM" at bounding box center [703, 252] width 32 height 15
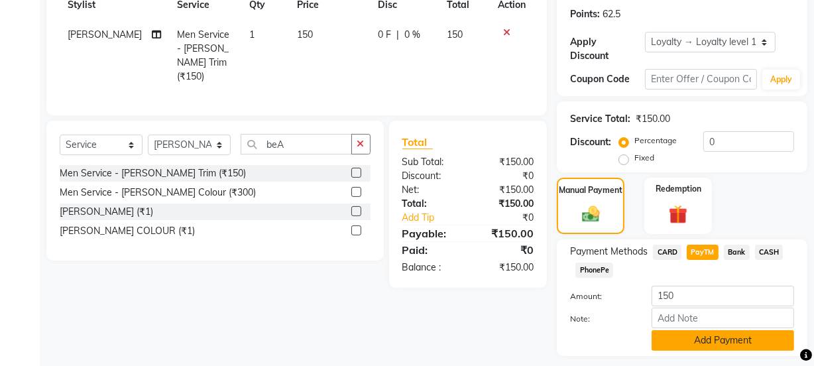
click at [705, 345] on button "Add Payment" at bounding box center [723, 340] width 143 height 21
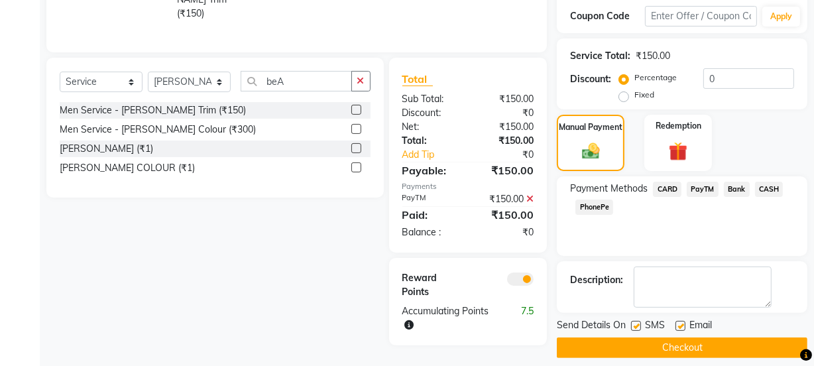
scroll to position [273, 0]
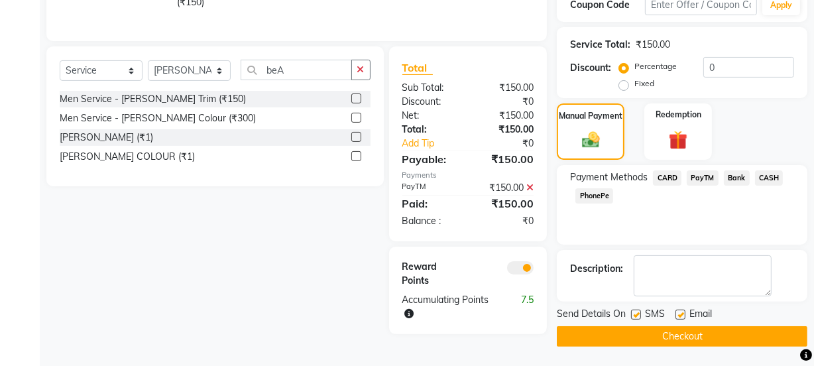
click at [683, 313] on label at bounding box center [681, 315] width 10 height 10
click at [683, 313] on input "checkbox" at bounding box center [680, 315] width 9 height 9
checkbox input "false"
click at [636, 316] on div at bounding box center [635, 317] width 9 height 14
click at [636, 312] on label at bounding box center [636, 315] width 10 height 10
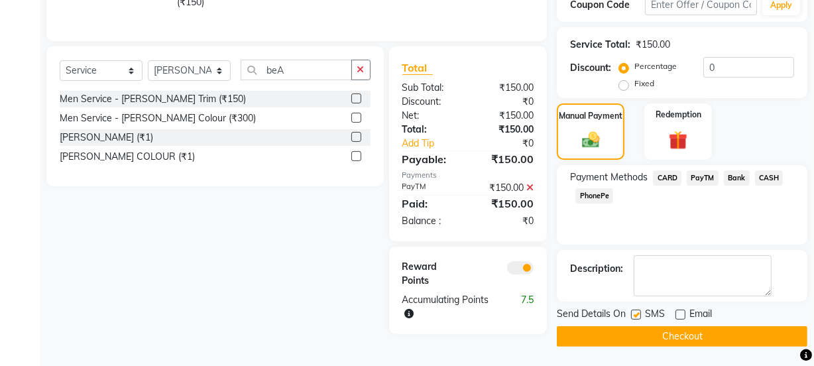
click at [636, 312] on input "checkbox" at bounding box center [635, 315] width 9 height 9
checkbox input "false"
click at [642, 335] on button "Checkout" at bounding box center [682, 336] width 251 height 21
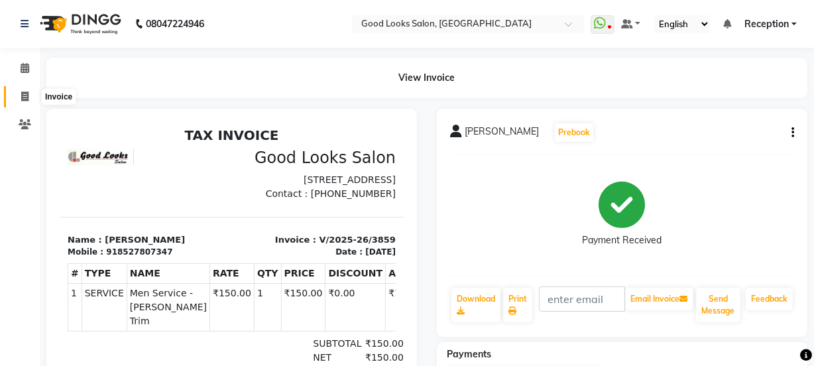
click at [26, 92] on icon at bounding box center [24, 96] width 7 height 10
select select "4230"
select select "service"
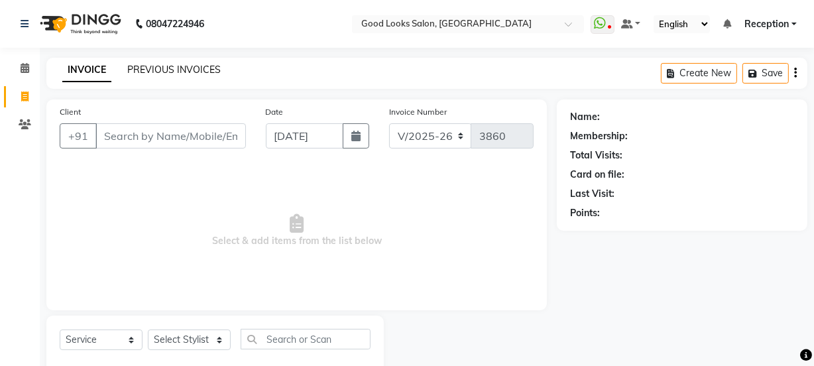
click at [185, 64] on link "PREVIOUS INVOICES" at bounding box center [173, 70] width 93 height 12
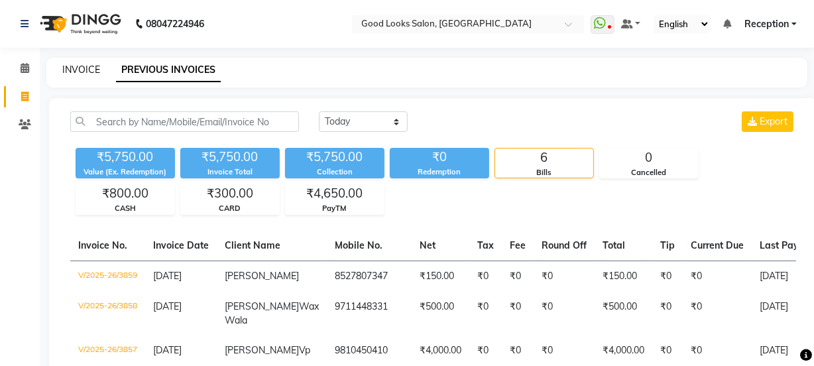
click at [78, 72] on link "INVOICE" at bounding box center [81, 70] width 38 height 12
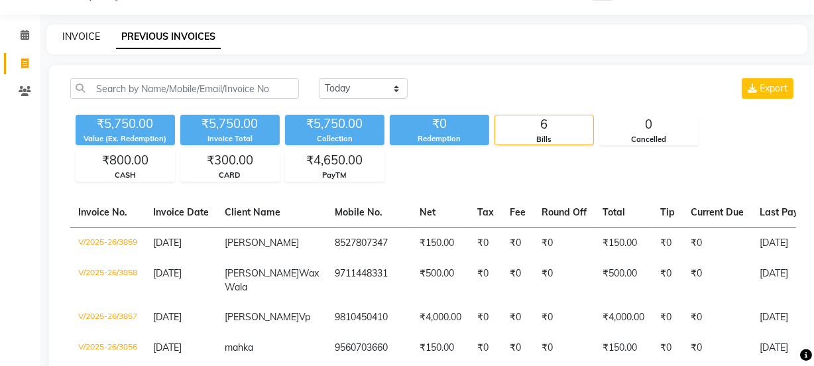
select select "4230"
select select "service"
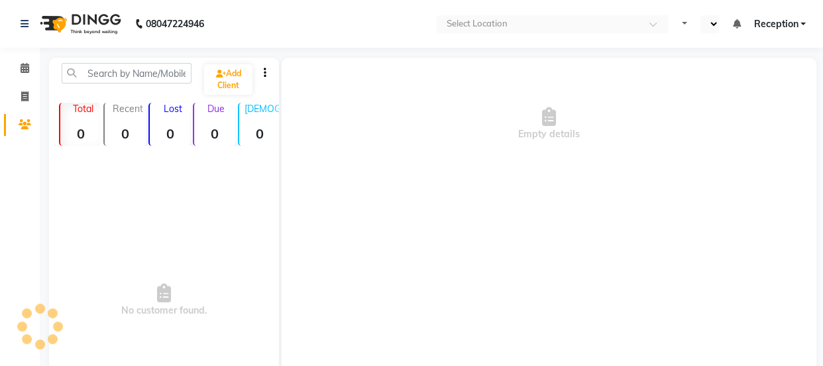
select select "en"
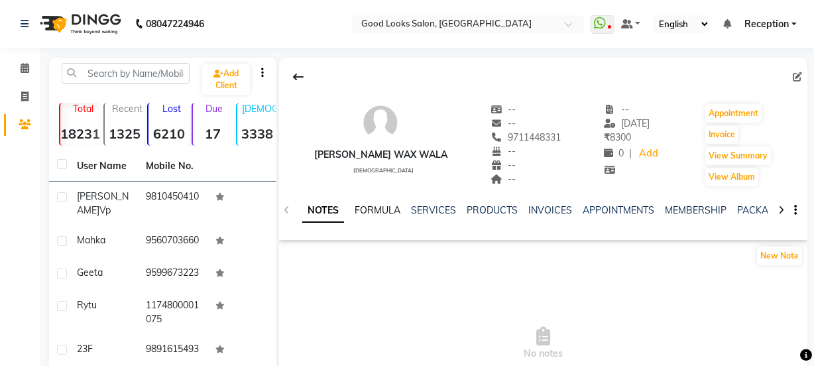
click at [387, 210] on link "FORMULA" at bounding box center [378, 210] width 46 height 12
click at [455, 218] on div "NOTES FORMULA SERVICES PRODUCTS INVOICES APPOINTMENTS MEMBERSHIP PACKAGES VOUCH…" at bounding box center [527, 216] width 450 height 25
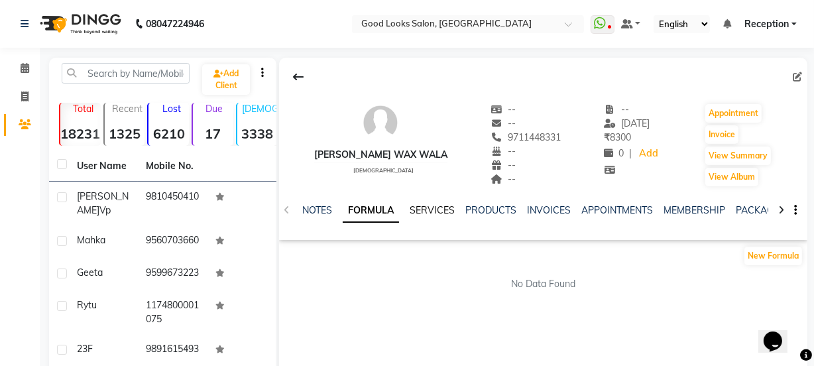
click at [425, 211] on link "SERVICES" at bounding box center [432, 210] width 45 height 12
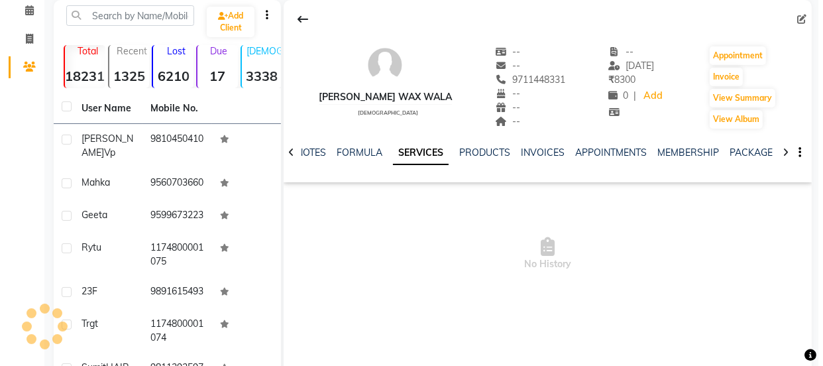
scroll to position [239, 0]
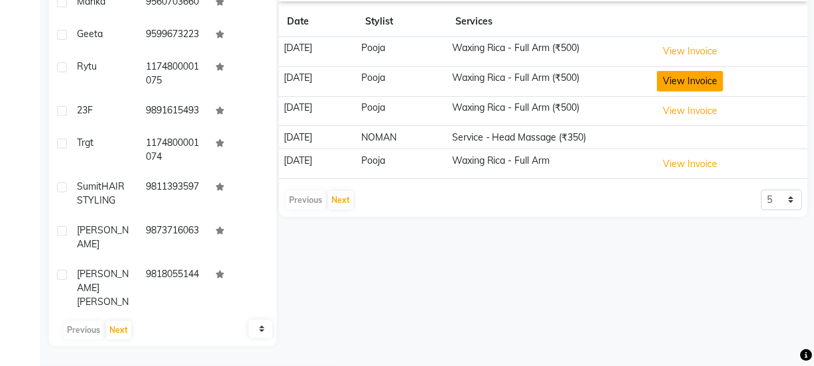
click at [719, 84] on button "View Invoice" at bounding box center [690, 81] width 66 height 21
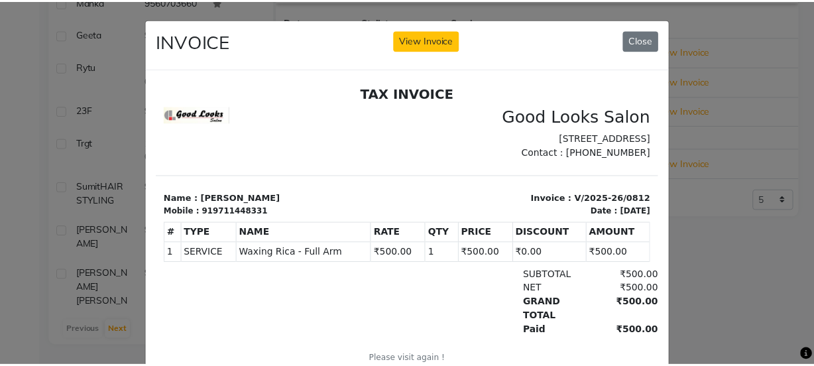
scroll to position [0, 0]
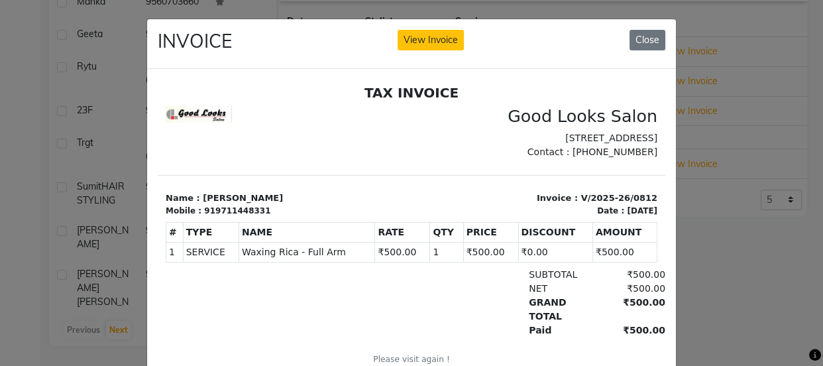
click at [765, 186] on ngb-modal-window "INVOICE View Invoice Close" at bounding box center [411, 183] width 823 height 366
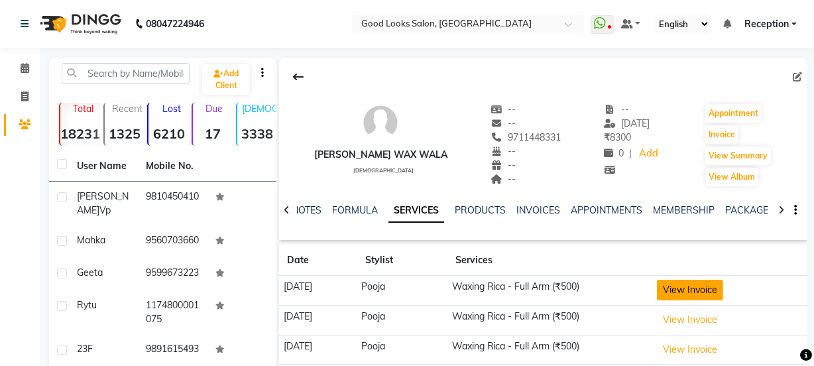
click at [695, 288] on button "View Invoice" at bounding box center [690, 290] width 66 height 21
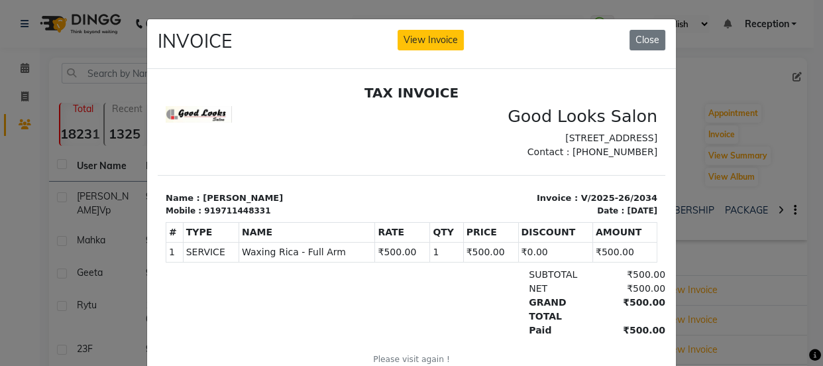
click at [762, 259] on ngb-modal-window "INVOICE View Invoice Close" at bounding box center [411, 183] width 823 height 366
